Goal: Transaction & Acquisition: Purchase product/service

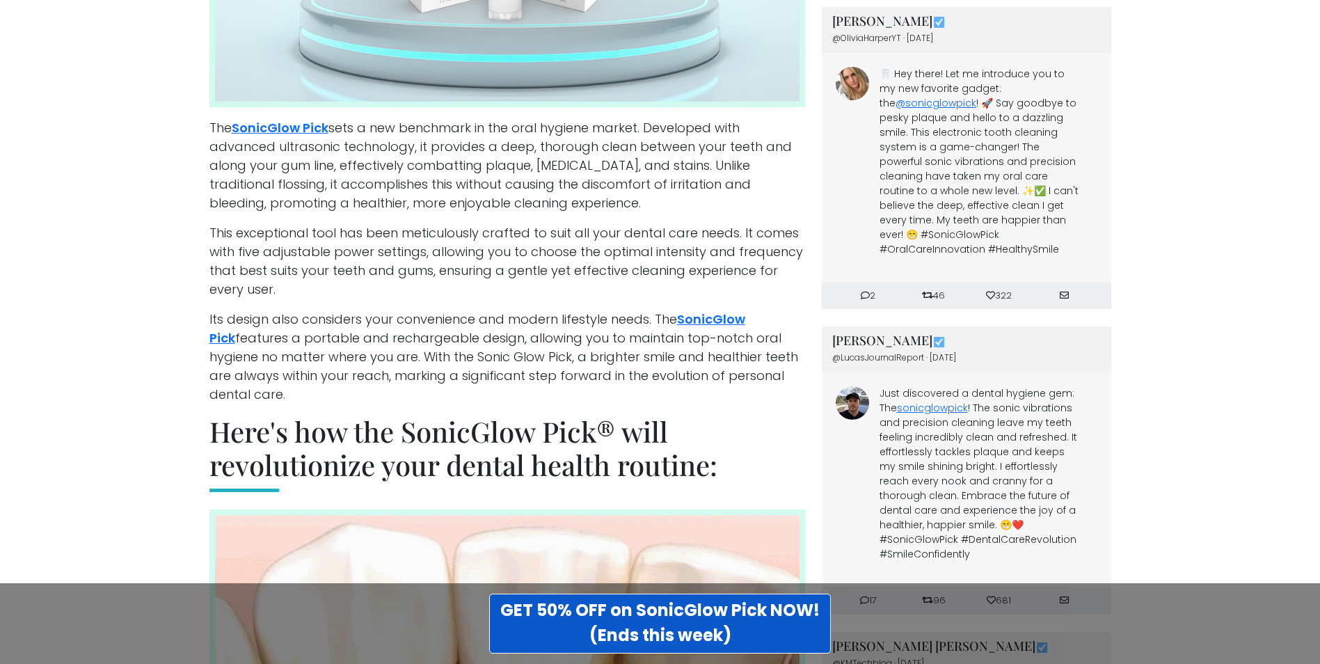
scroll to position [2296, 0]
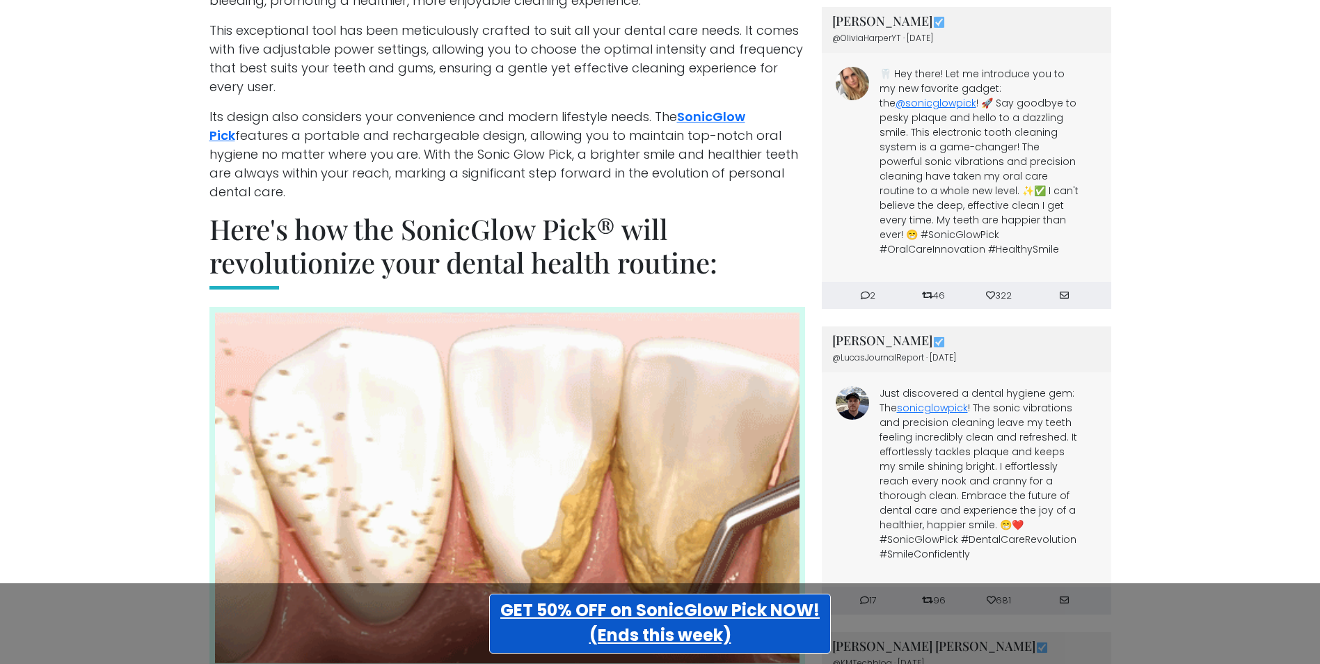
click at [646, 616] on strong "GET 50% OFF on SonicGlow Pick NOW! (Ends this week)" at bounding box center [659, 622] width 319 height 48
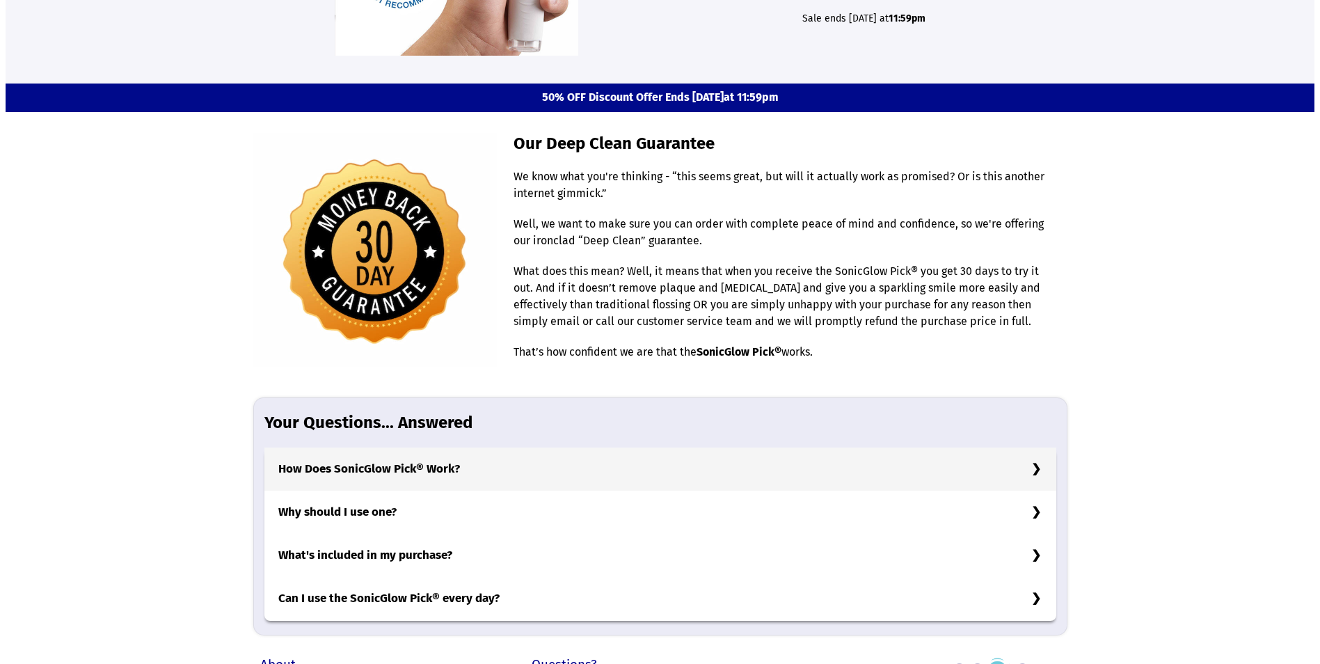
scroll to position [4105, 0]
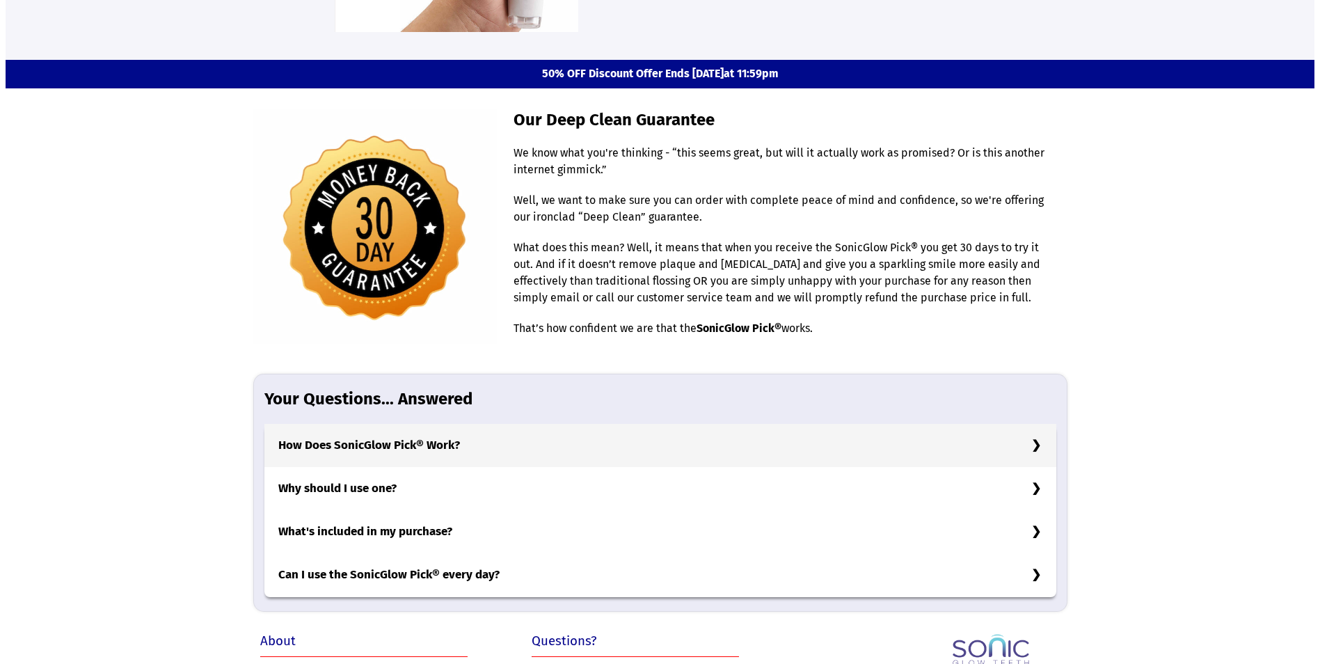
click at [364, 449] on h3 "How Does SonicGlow Pick® Work?" at bounding box center [660, 445] width 792 height 43
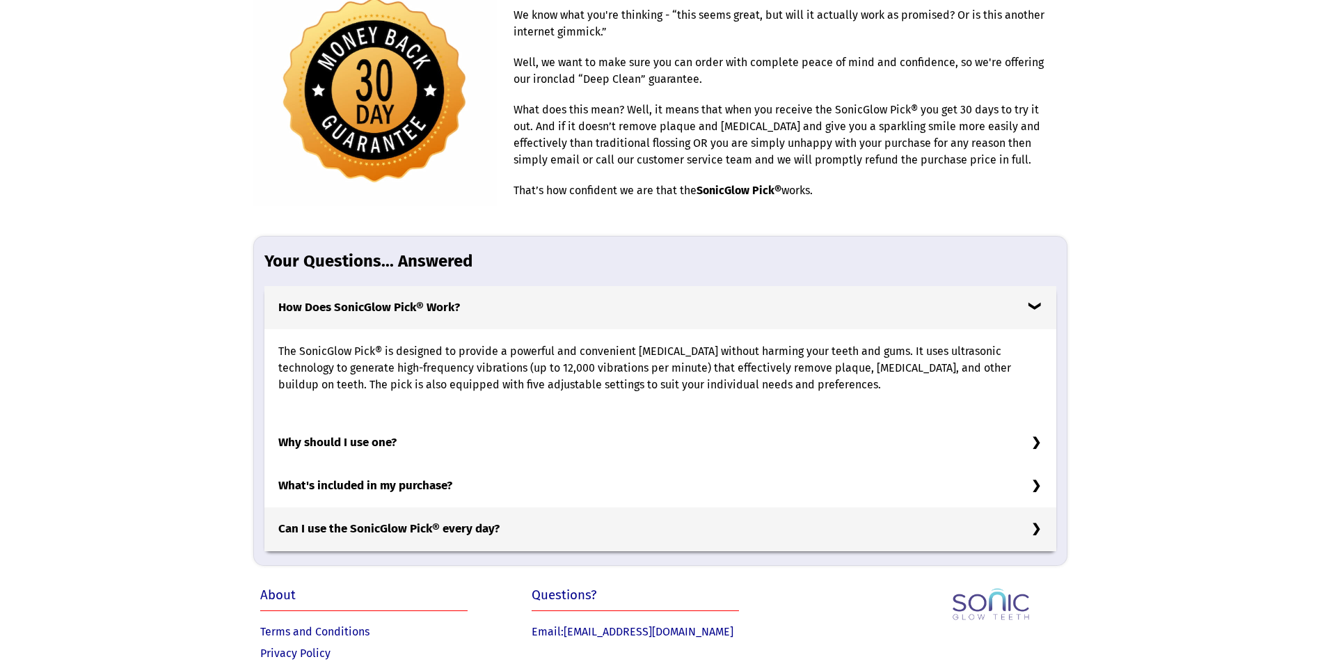
scroll to position [4244, 0]
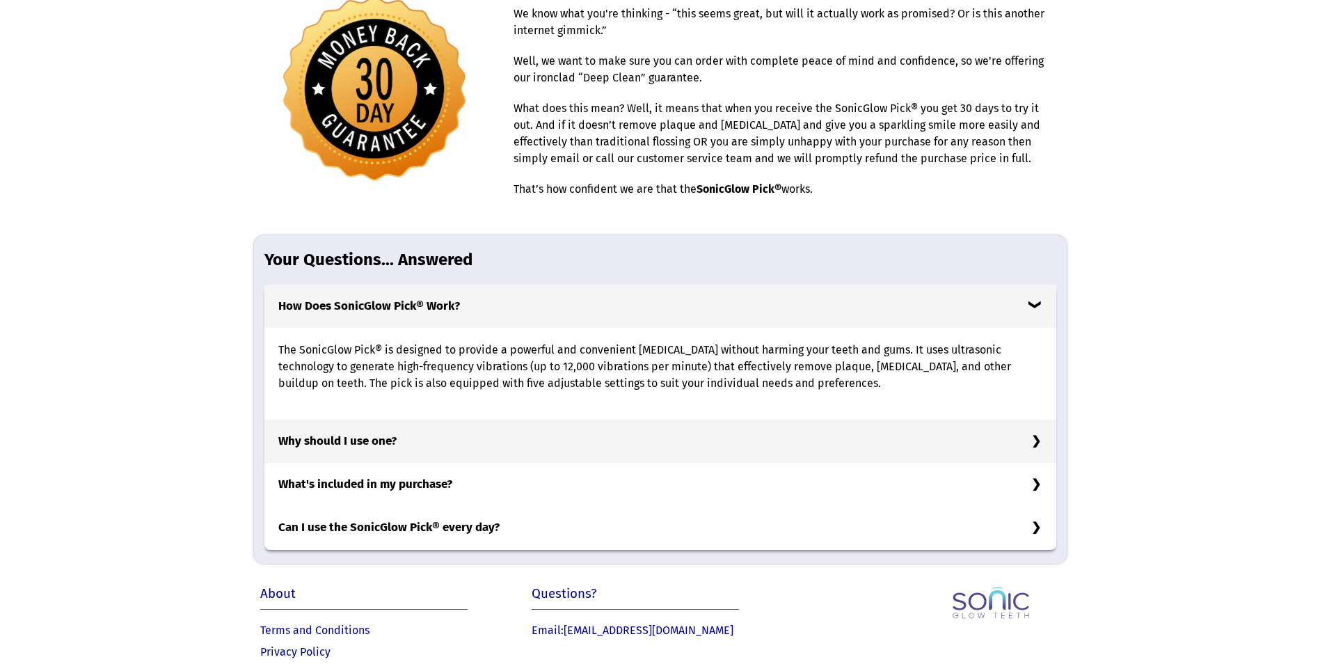
click at [333, 446] on h3 "Why should I use one?" at bounding box center [660, 441] width 792 height 43
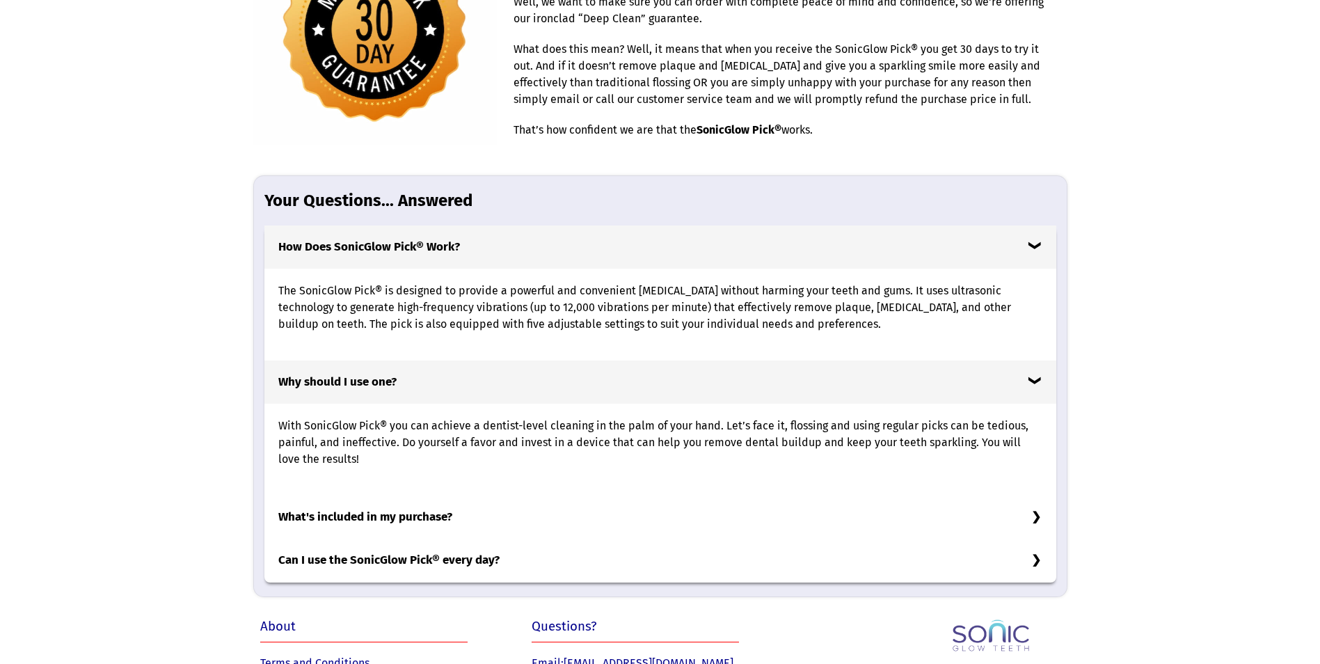
scroll to position [4383, 0]
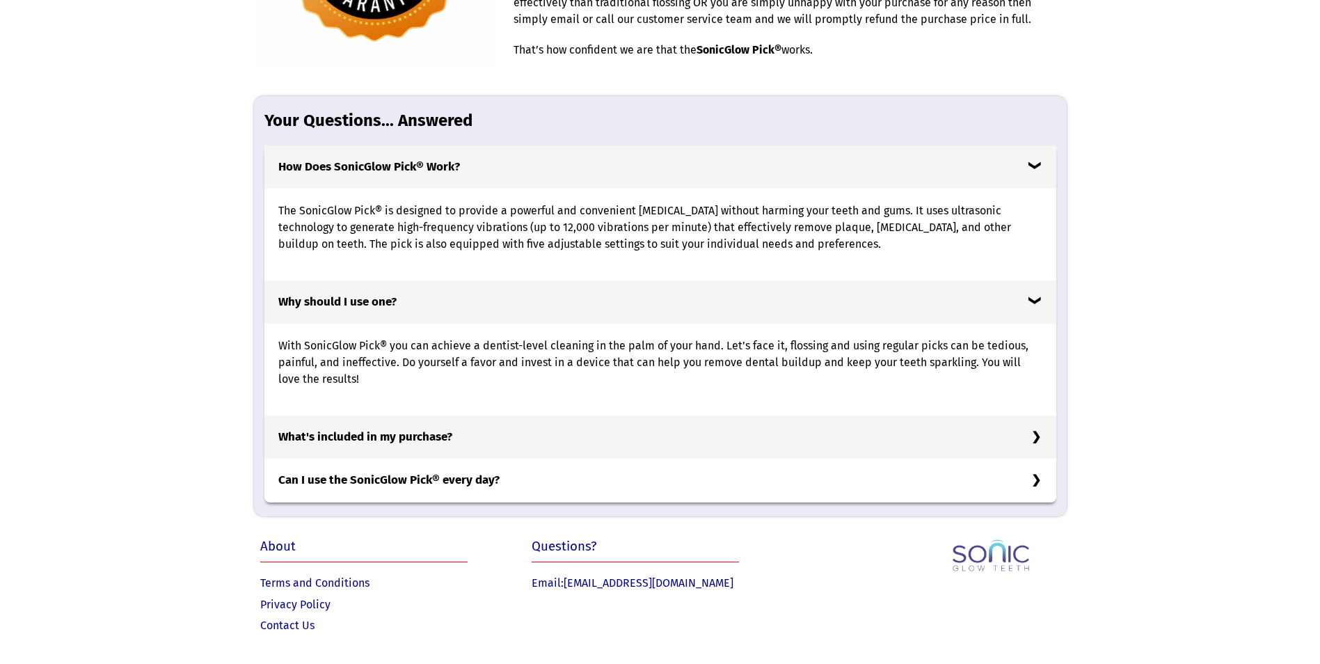
click at [335, 444] on h3 "What's included in my purchase?" at bounding box center [660, 436] width 792 height 43
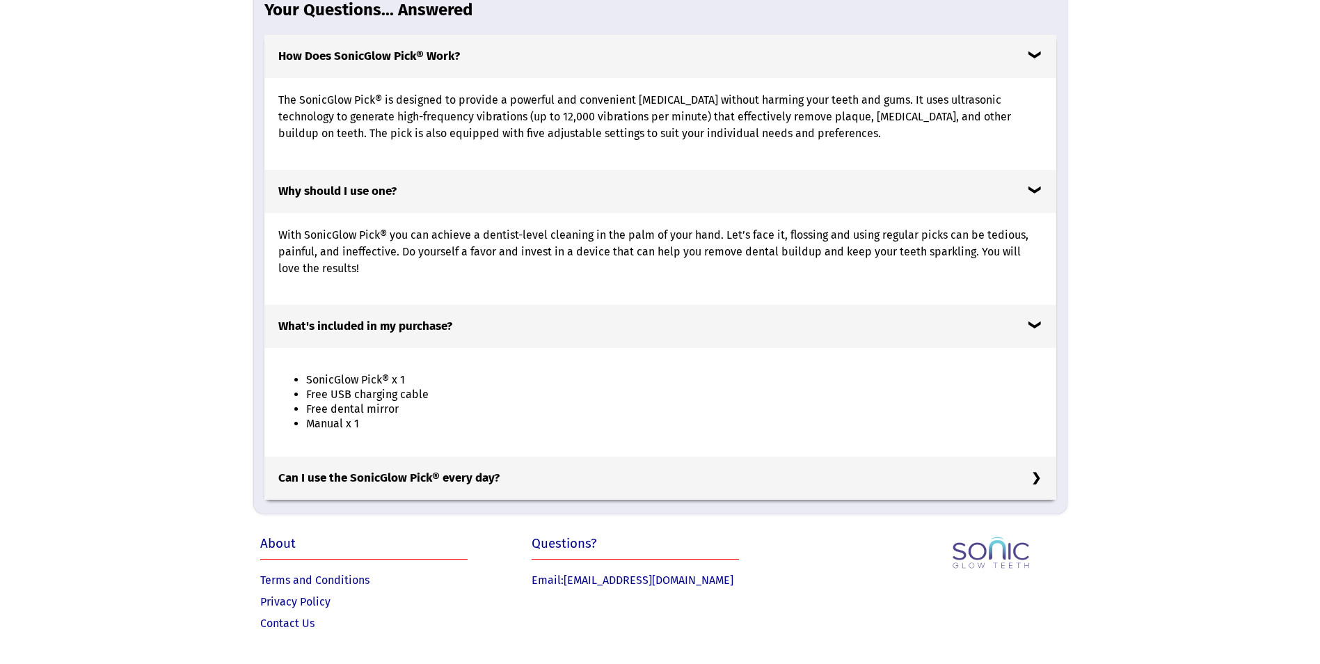
scroll to position [4501, 0]
click at [392, 470] on h3 "Can I use the SonicGlow Pick® every day?" at bounding box center [660, 477] width 792 height 43
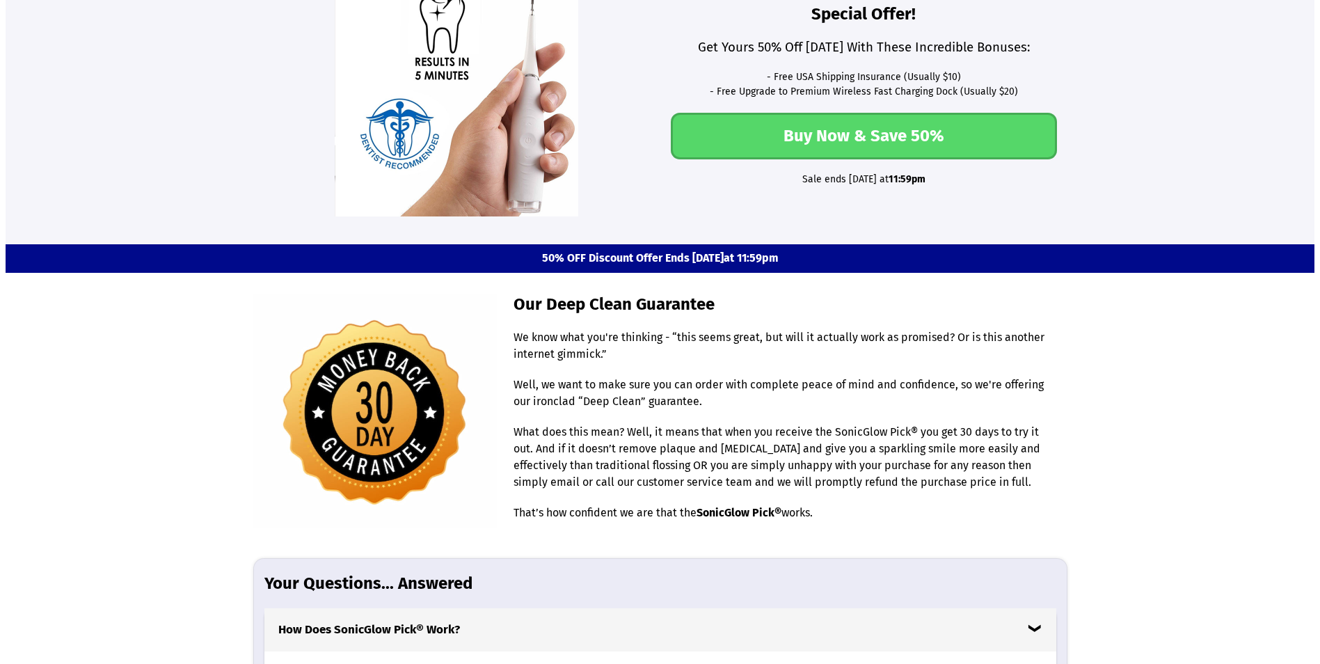
scroll to position [3672, 0]
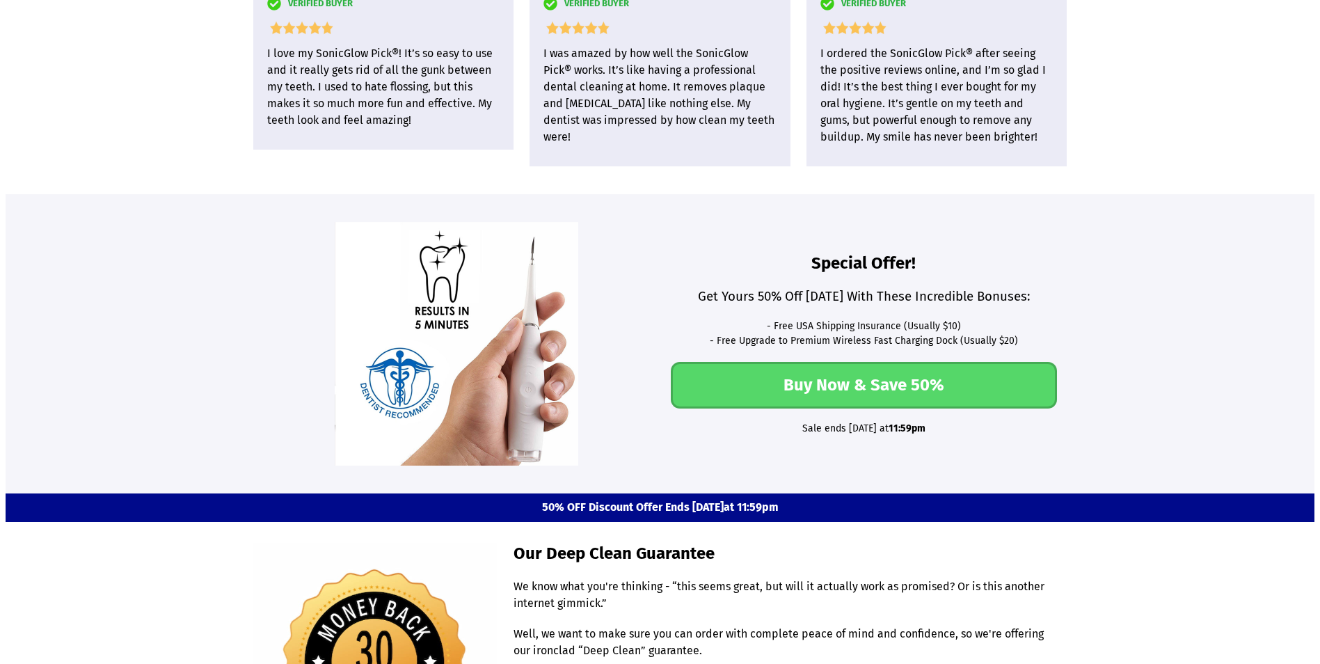
click at [804, 380] on link "Buy Now & Save 50%" at bounding box center [864, 385] width 386 height 47
